Goal: Task Accomplishment & Management: Complete application form

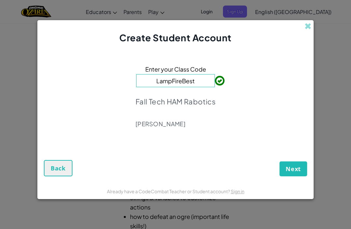
click at [271, 113] on div "Enter your Class Code LampFireBest Fall Tech HAM Rabotics [PERSON_NAME]" at bounding box center [175, 99] width 263 height 96
click at [272, 81] on div "Enter your Class Code LampFireBest Fall Tech HAM Rabotics [PERSON_NAME]" at bounding box center [175, 99] width 263 height 96
click at [297, 169] on span "Next" at bounding box center [293, 169] width 15 height 8
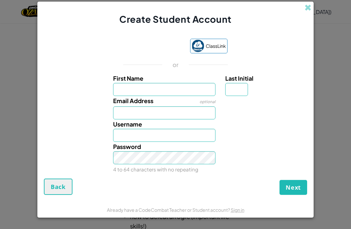
click at [156, 49] on div "Sign in with Google. Opens in new tab" at bounding box center [154, 46] width 60 height 14
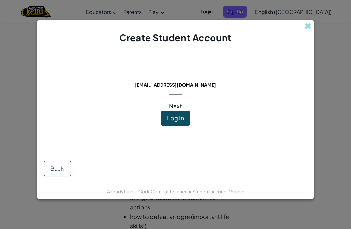
click at [181, 115] on button "Log In" at bounding box center [175, 118] width 29 height 15
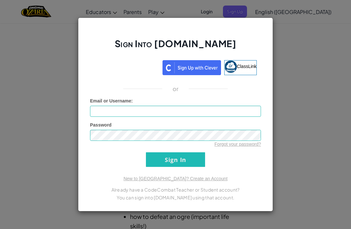
click at [298, 31] on div "Sign Into [DOMAIN_NAME] ClassLink or Unknown Error Email or Username : Password…" at bounding box center [175, 114] width 351 height 229
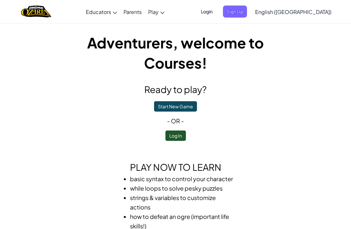
click at [177, 138] on button "Log In" at bounding box center [176, 135] width 20 height 10
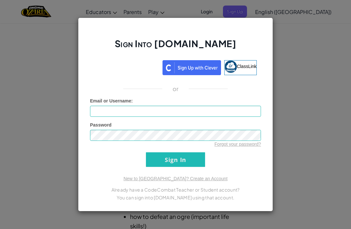
click at [193, 69] on img at bounding box center [192, 67] width 59 height 15
